Goal: Information Seeking & Learning: Learn about a topic

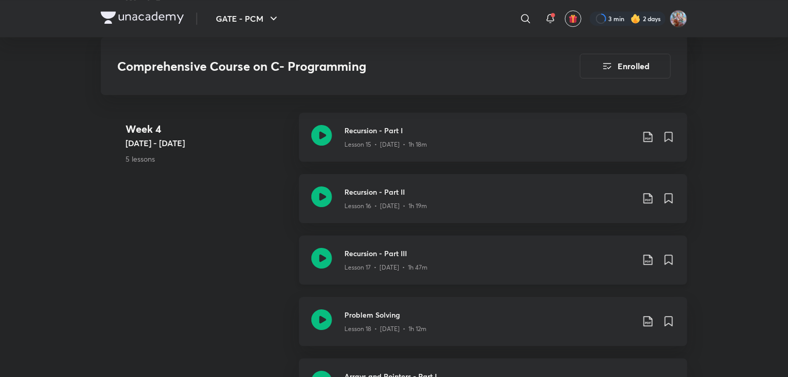
scroll to position [1626, 0]
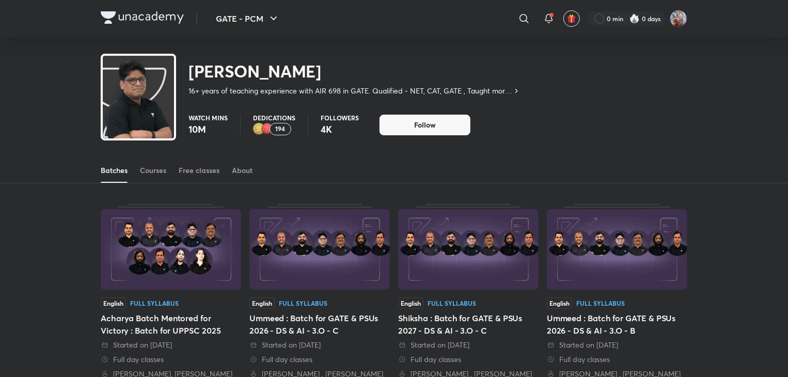
click at [177, 175] on div "Batches Courses Free classes About" at bounding box center [394, 170] width 587 height 25
click at [195, 172] on div "Free classes" at bounding box center [199, 170] width 41 height 10
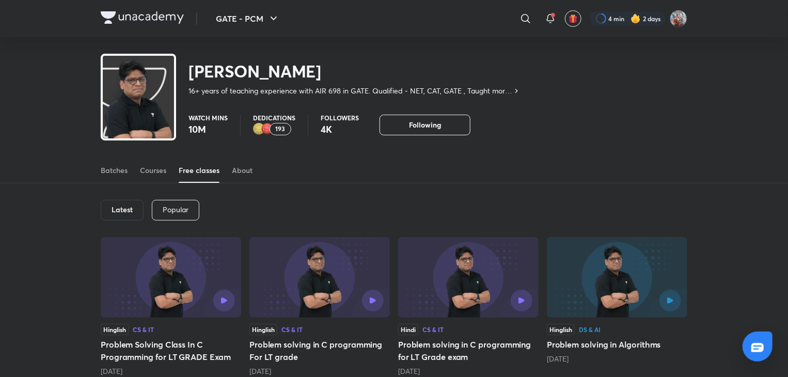
click at [126, 209] on h6 "Latest" at bounding box center [122, 210] width 21 height 8
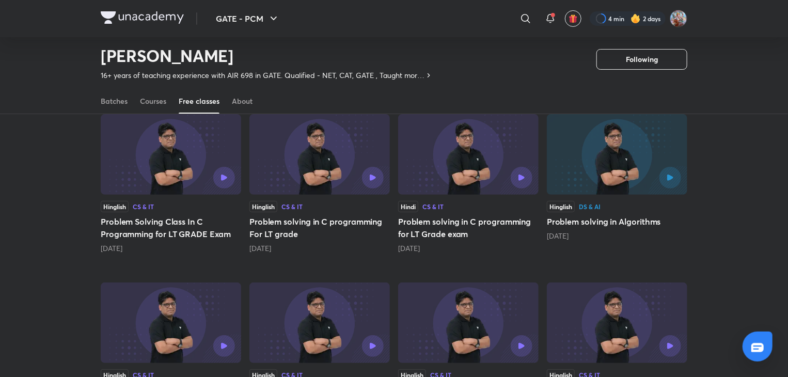
scroll to position [97, 0]
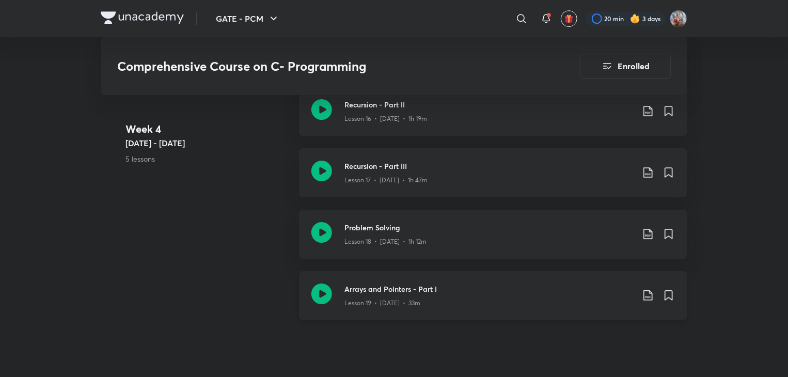
scroll to position [1677, 0]
